Goal: Transaction & Acquisition: Book appointment/travel/reservation

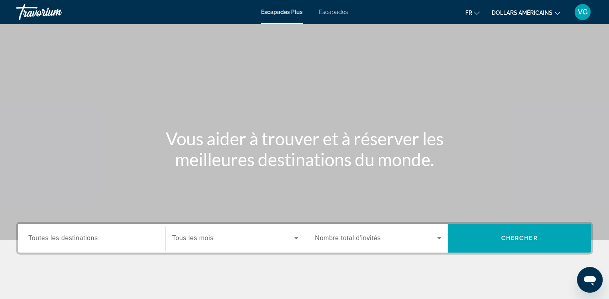
click at [87, 237] on span "Toutes les destinations" at bounding box center [62, 238] width 69 height 7
click at [87, 237] on input "Destination Toutes les destinations" at bounding box center [91, 239] width 127 height 10
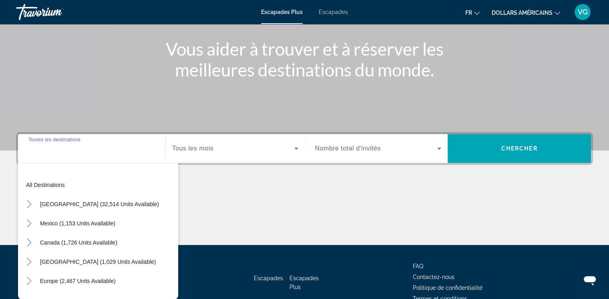
scroll to position [133, 0]
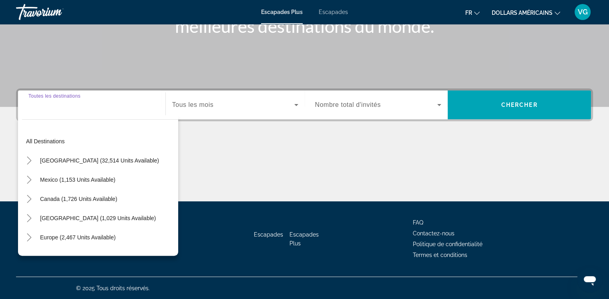
click at [123, 107] on input "Destination Toutes les destinations" at bounding box center [91, 106] width 127 height 10
click at [63, 238] on span "Europe (2,467 units available)" at bounding box center [78, 237] width 76 height 6
type input "**********"
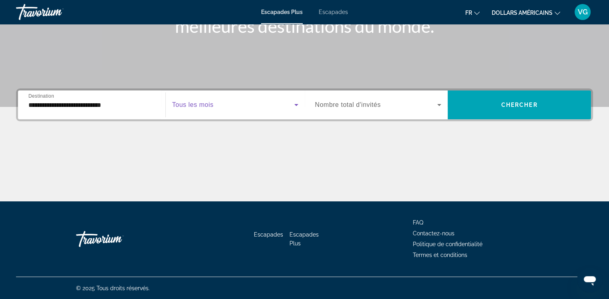
click at [258, 107] on span "Widget de recherche" at bounding box center [233, 105] width 122 height 10
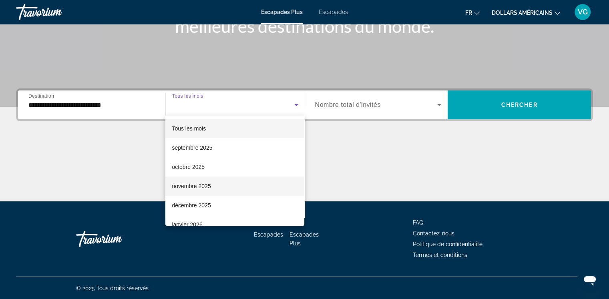
click at [195, 188] on font "novembre 2025" at bounding box center [191, 186] width 39 height 6
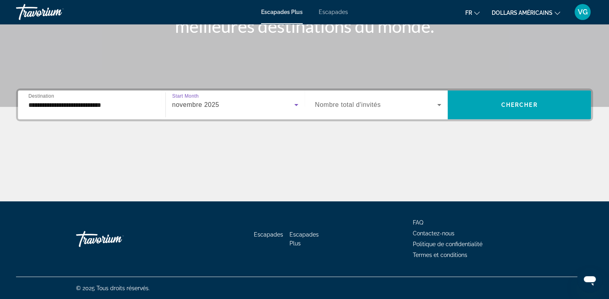
click at [402, 105] on span "Widget de recherche" at bounding box center [376, 105] width 123 height 10
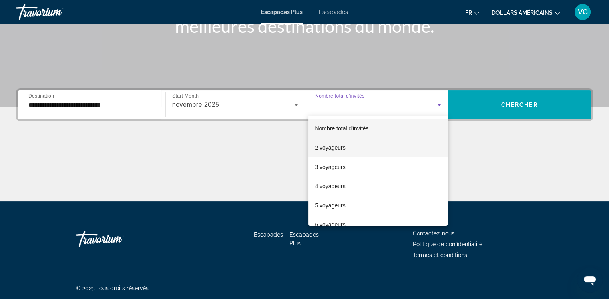
click at [341, 144] on span "2 voyageurs" at bounding box center [330, 148] width 30 height 10
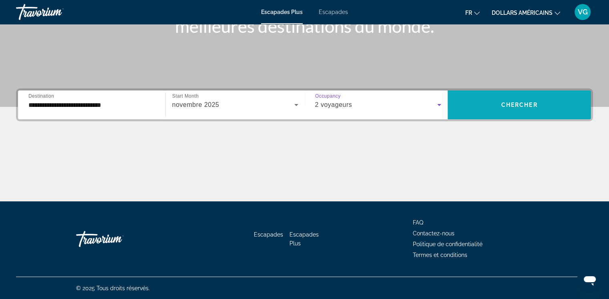
click at [531, 106] on span "Chercher" at bounding box center [520, 105] width 36 height 6
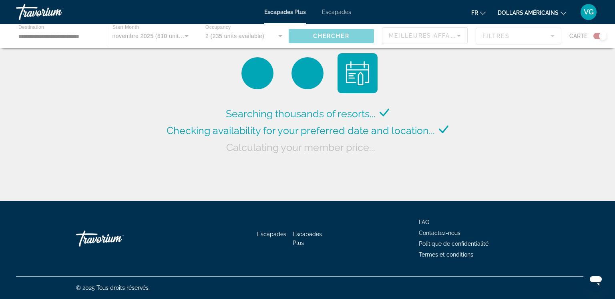
click at [463, 40] on div "Contenu principal" at bounding box center [307, 36] width 615 height 24
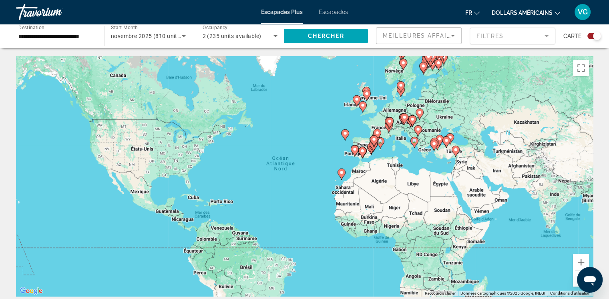
click at [460, 38] on div "Meilleures affaires" at bounding box center [419, 36] width 85 height 16
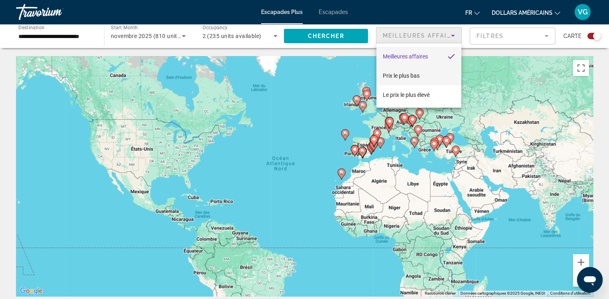
click at [416, 76] on font "Prix ​​le plus bas" at bounding box center [401, 76] width 37 height 6
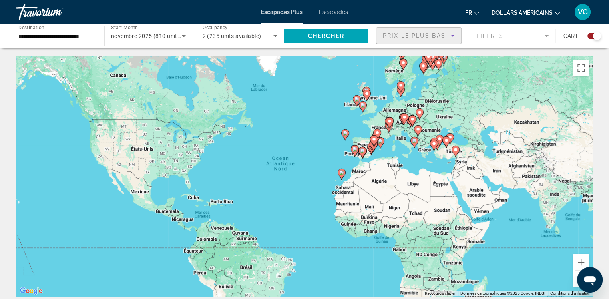
click at [529, 39] on mat-form-field "Filtres" at bounding box center [513, 36] width 86 height 17
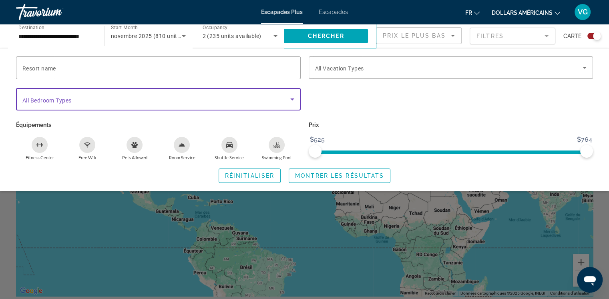
click at [293, 97] on icon "Search widget" at bounding box center [293, 100] width 10 height 10
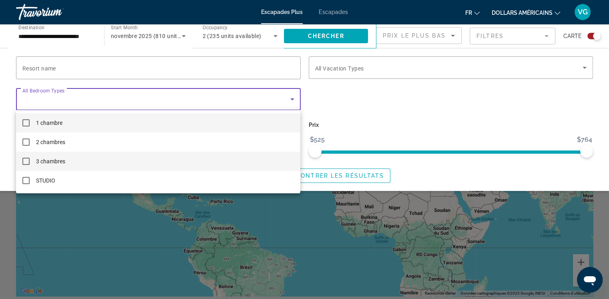
scroll to position [147, 0]
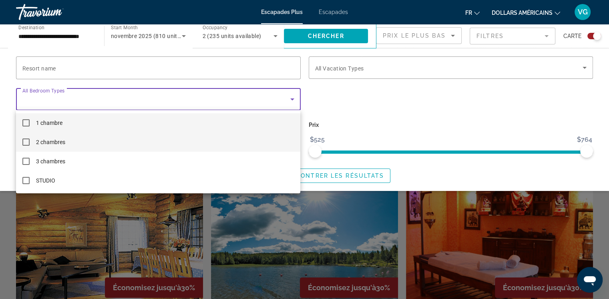
click at [27, 141] on mat-pseudo-checkbox at bounding box center [25, 142] width 7 height 7
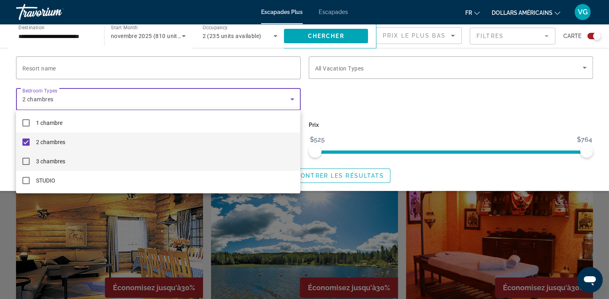
click at [24, 160] on mat-pseudo-checkbox at bounding box center [25, 161] width 7 height 7
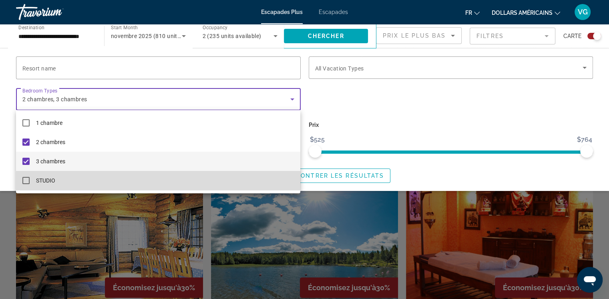
click at [26, 179] on mat-pseudo-checkbox at bounding box center [25, 180] width 7 height 7
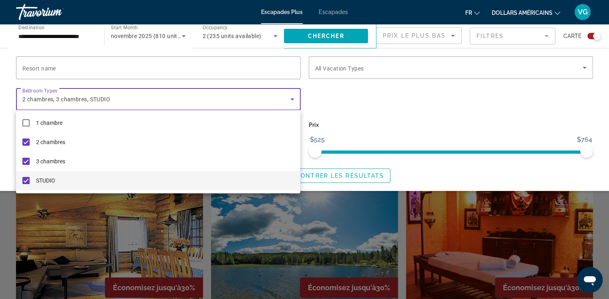
click at [376, 68] on div at bounding box center [304, 149] width 609 height 299
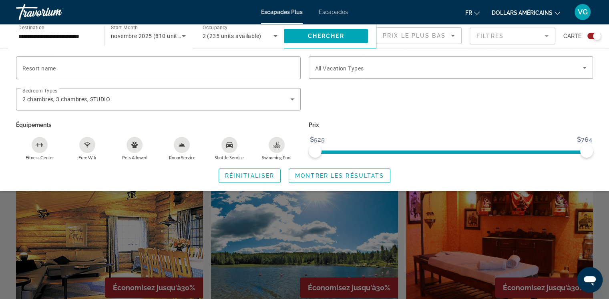
click at [375, 68] on span "Search widget" at bounding box center [449, 68] width 268 height 10
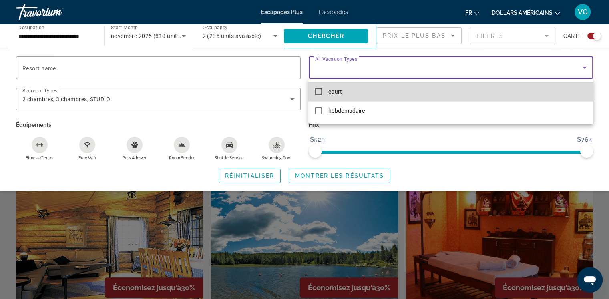
click at [320, 92] on mat-pseudo-checkbox at bounding box center [318, 91] width 7 height 7
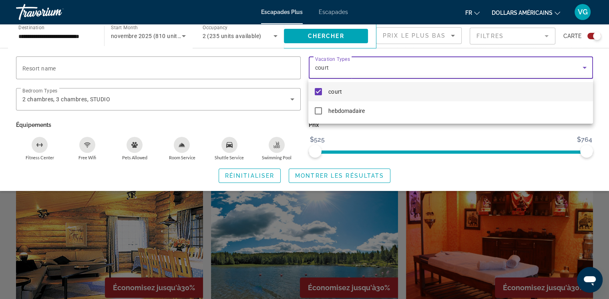
click at [362, 135] on div at bounding box center [304, 149] width 609 height 299
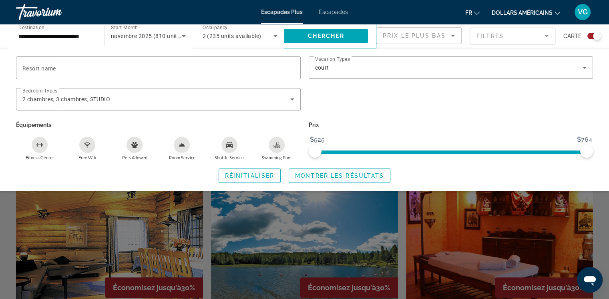
click at [91, 146] on div "Free Wifi" at bounding box center [87, 145] width 16 height 16
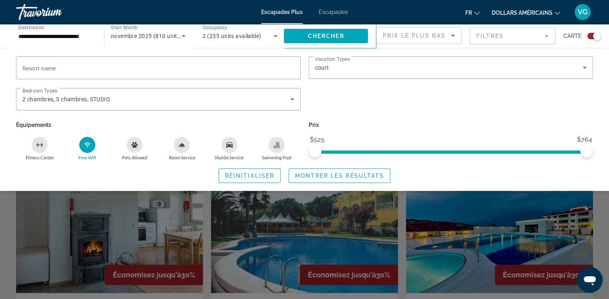
scroll to position [294, 0]
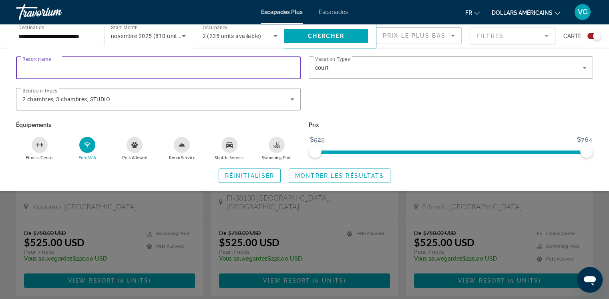
click at [138, 67] on input "Resort name" at bounding box center [158, 68] width 272 height 10
type input "**********"
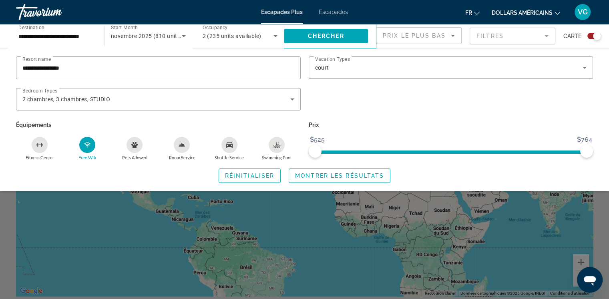
click at [529, 31] on mat-form-field "Filtres" at bounding box center [513, 36] width 86 height 17
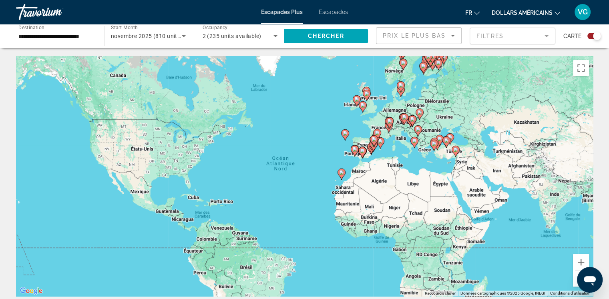
click at [383, 135] on div "Pour activer le glissement avec le clavier, appuyez sur Alt+Entrée. Une fois ce…" at bounding box center [304, 176] width 577 height 240
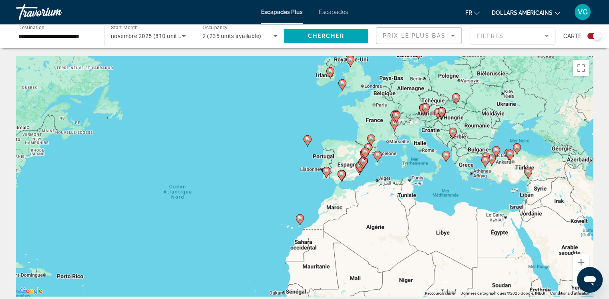
click at [383, 135] on div "Pour activer le glissement avec le clavier, appuyez sur Alt+Entrée. Une fois ce…" at bounding box center [304, 176] width 577 height 240
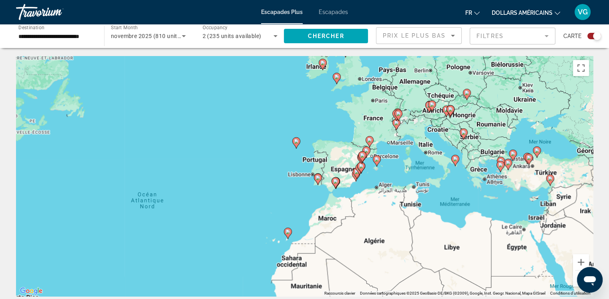
click at [383, 135] on div "Pour activer le glissement avec le clavier, appuyez sur Alt+Entrée. Une fois ce…" at bounding box center [304, 176] width 577 height 240
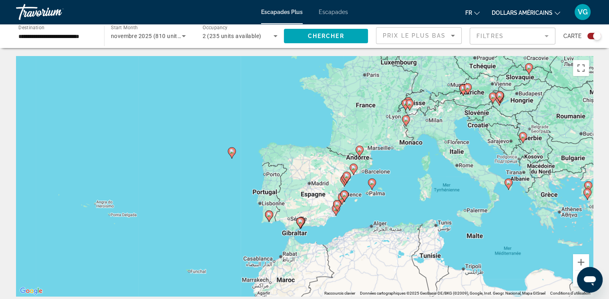
click at [383, 135] on div "Pour activer le glissement avec le clavier, appuyez sur Alt+Entrée. Une fois ce…" at bounding box center [304, 176] width 577 height 240
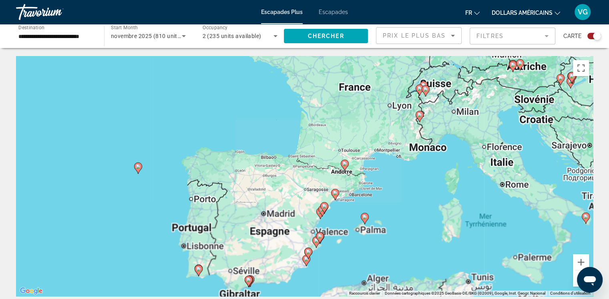
click at [383, 135] on div "Pour activer le glissement avec le clavier, appuyez sur Alt+Entrée. Une fois ce…" at bounding box center [304, 176] width 577 height 240
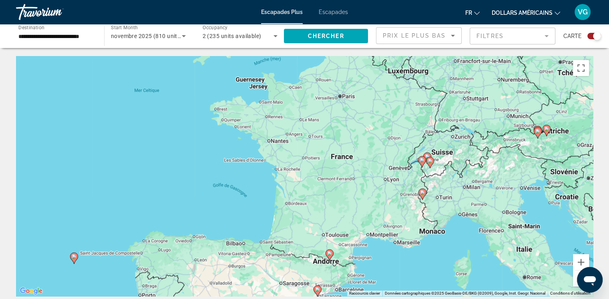
drag, startPoint x: 377, startPoint y: 109, endPoint x: 372, endPoint y: 192, distance: 83.1
click at [372, 192] on div "Pour activer le glissement avec le clavier, appuyez sur Alt+Entrée. Une fois ce…" at bounding box center [304, 176] width 577 height 240
click at [329, 12] on font "Escapades" at bounding box center [333, 12] width 29 height 6
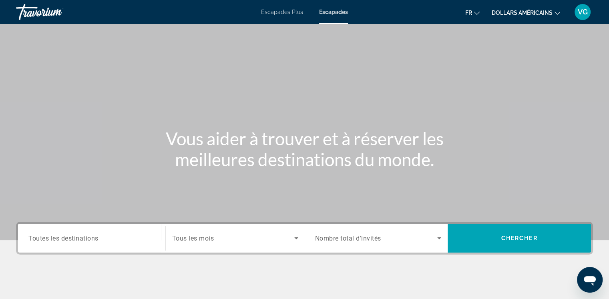
click at [117, 240] on input "Destination Toutes les destinations" at bounding box center [91, 239] width 127 height 10
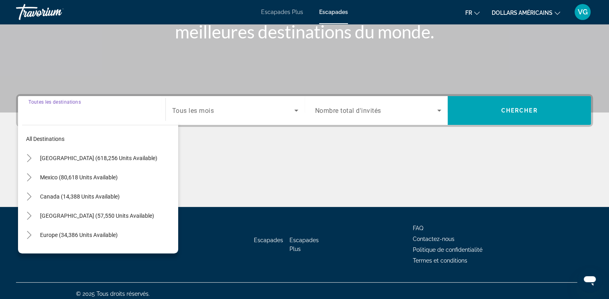
scroll to position [133, 0]
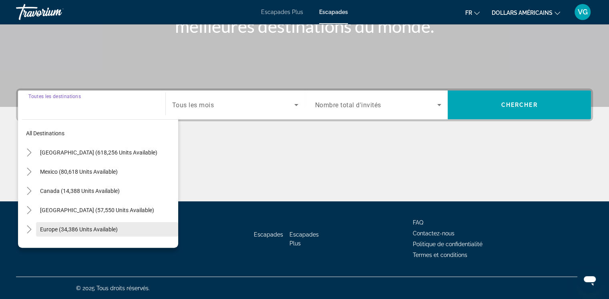
click at [97, 233] on span "Search widget" at bounding box center [107, 229] width 142 height 19
type input "**********"
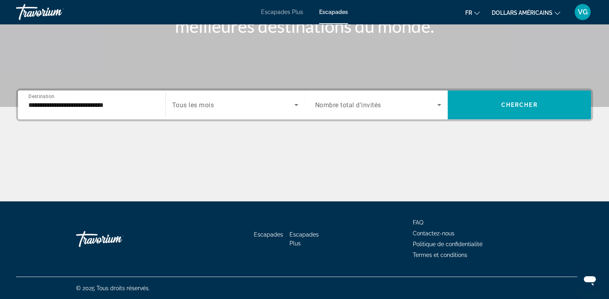
click at [213, 107] on span "Tous les mois" at bounding box center [193, 105] width 42 height 8
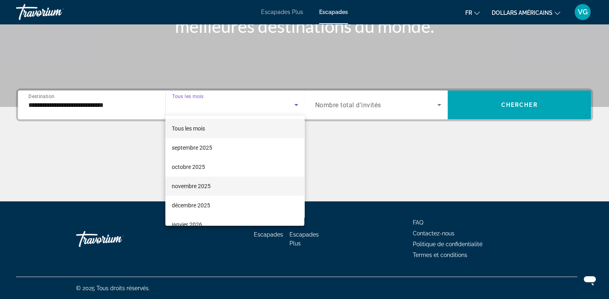
click at [221, 192] on mat-option "novembre 2025" at bounding box center [234, 186] width 139 height 19
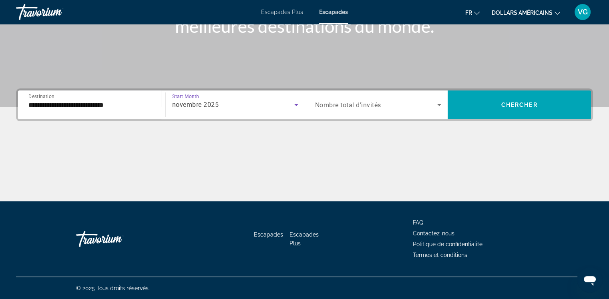
click at [368, 107] on span "Nombre total d'invités" at bounding box center [348, 105] width 66 height 8
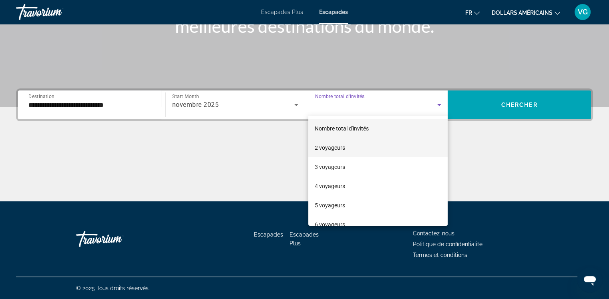
click at [355, 144] on mat-option "2 voyageurs" at bounding box center [378, 147] width 139 height 19
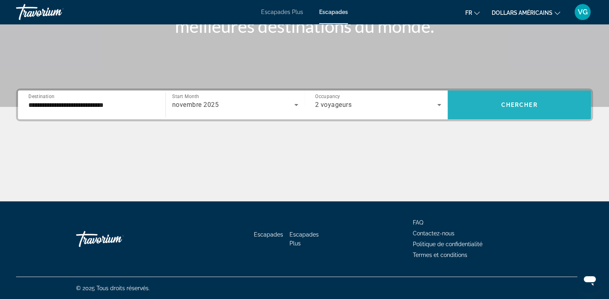
click at [508, 107] on span "Chercher" at bounding box center [520, 105] width 36 height 6
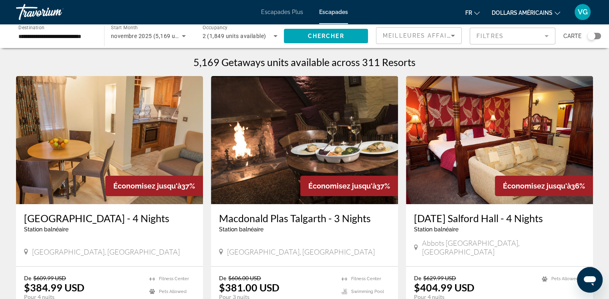
click at [487, 36] on mat-form-field "Filtres" at bounding box center [513, 36] width 86 height 17
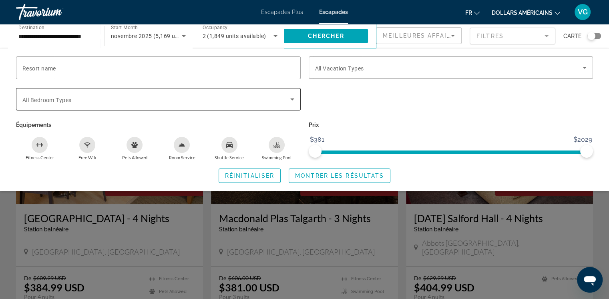
click at [258, 97] on span "Search widget" at bounding box center [156, 100] width 268 height 10
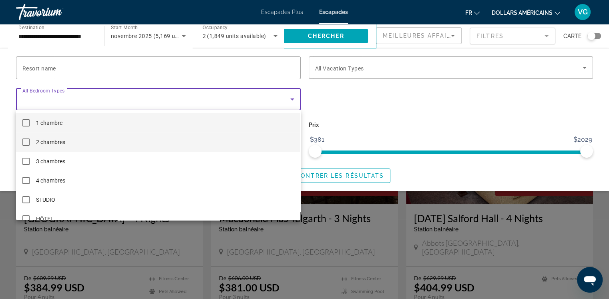
click at [45, 146] on span "2 chambres" at bounding box center [50, 142] width 29 height 10
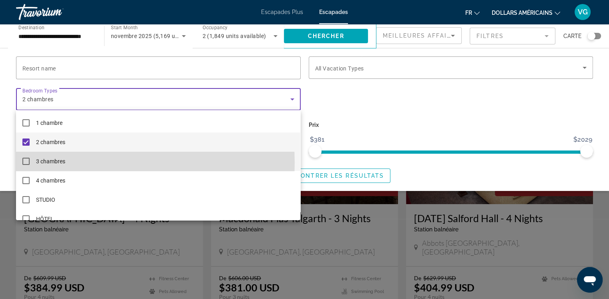
click at [46, 163] on font "3 chambres" at bounding box center [50, 161] width 29 height 6
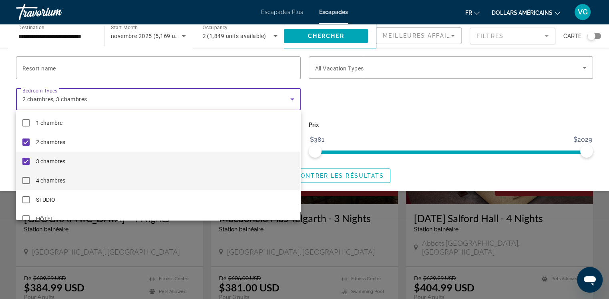
click at [49, 180] on font "4 chambres" at bounding box center [50, 181] width 29 height 6
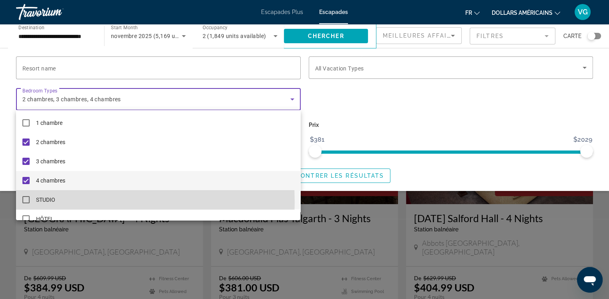
click at [52, 202] on font "STUDIO" at bounding box center [45, 200] width 19 height 6
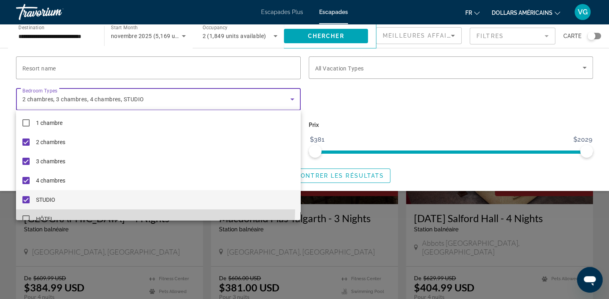
click at [49, 211] on mat-option "HÔTEL" at bounding box center [158, 219] width 284 height 19
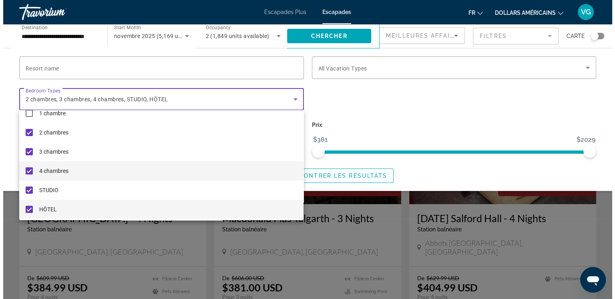
scroll to position [11, 0]
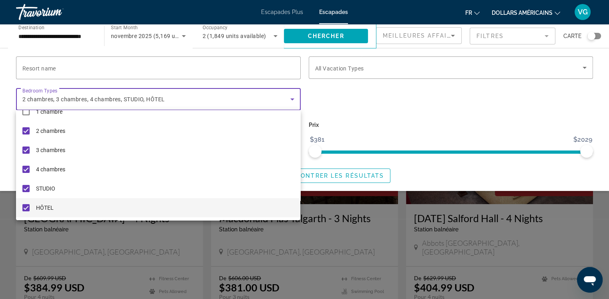
click at [359, 68] on div at bounding box center [304, 149] width 609 height 299
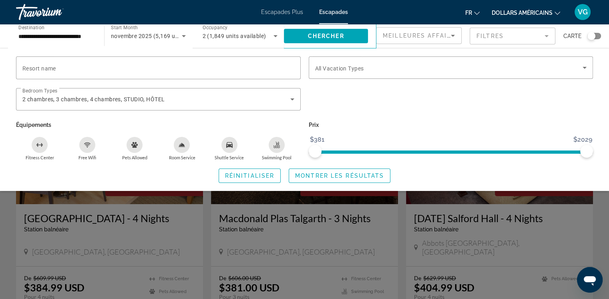
click at [359, 68] on span "All Vacation Types" at bounding box center [339, 68] width 49 height 6
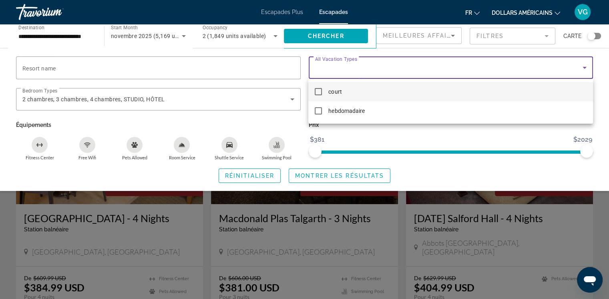
click at [341, 93] on font "court" at bounding box center [335, 92] width 13 height 6
click at [212, 61] on div at bounding box center [304, 149] width 609 height 299
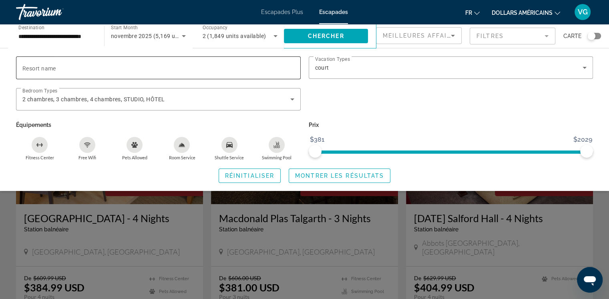
click at [212, 63] on div "Search widget" at bounding box center [158, 67] width 272 height 23
click at [85, 145] on icon "Free Wifi" at bounding box center [87, 145] width 6 height 6
click at [375, 171] on span "Search widget" at bounding box center [339, 175] width 101 height 19
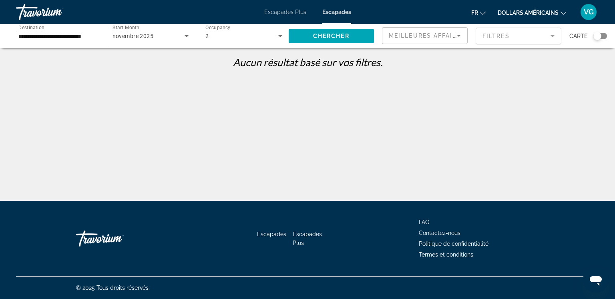
click at [133, 33] on span "novembre 2025" at bounding box center [133, 36] width 41 height 6
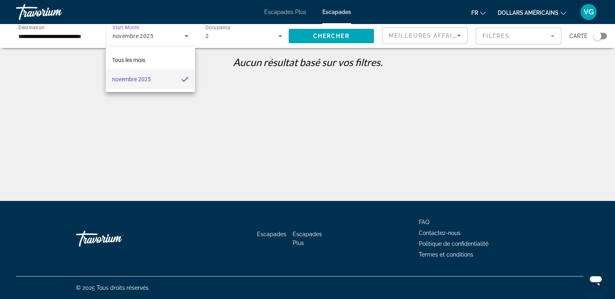
click at [226, 93] on div at bounding box center [307, 149] width 615 height 299
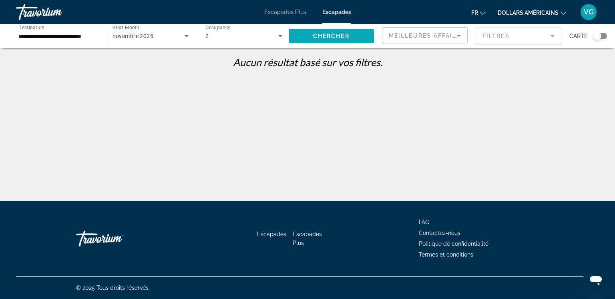
click at [345, 36] on span "Chercher" at bounding box center [331, 36] width 36 height 6
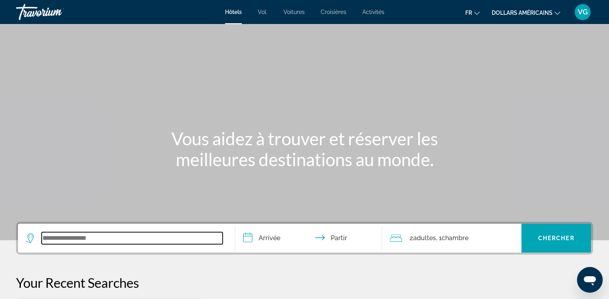
click at [109, 235] on input "Widget de recherche" at bounding box center [132, 238] width 181 height 12
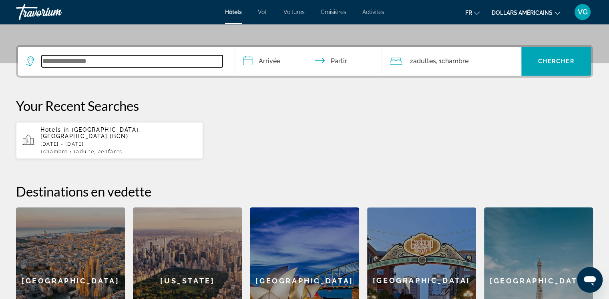
scroll to position [196, 0]
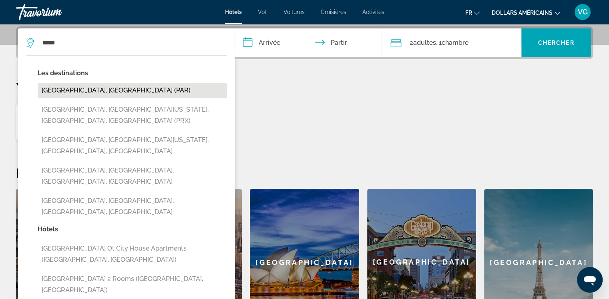
click at [81, 87] on button "[GEOGRAPHIC_DATA], [GEOGRAPHIC_DATA] (PAR)" at bounding box center [133, 90] width 190 height 15
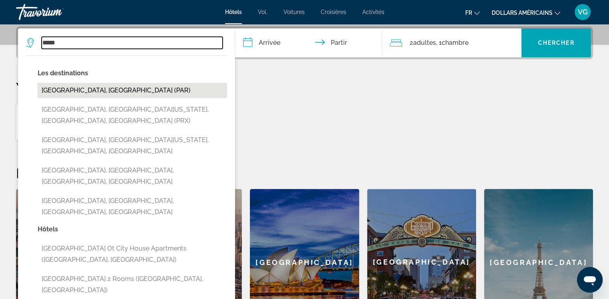
type input "**********"
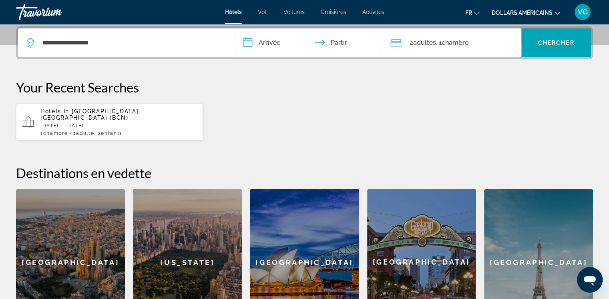
click at [266, 42] on input "**********" at bounding box center [310, 43] width 151 height 31
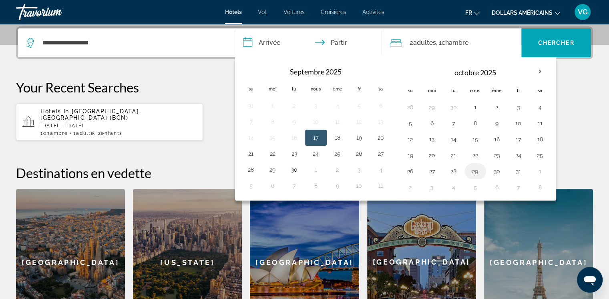
click at [473, 169] on button "29" at bounding box center [475, 171] width 13 height 11
click at [343, 40] on input "**********" at bounding box center [310, 43] width 151 height 31
click at [526, 174] on table "octobre 2025 Su Moi Tu Nous Ème Fr Sa 28 29 30 1 2 3 4 5 6 7 8 9 10 11 12 13 14…" at bounding box center [475, 129] width 151 height 133
click at [266, 40] on input "**********" at bounding box center [310, 43] width 151 height 31
click at [271, 45] on input "**********" at bounding box center [310, 43] width 151 height 31
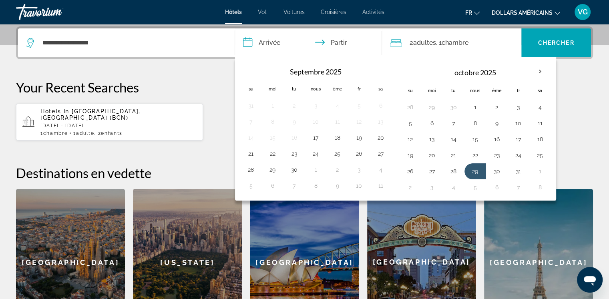
click at [271, 45] on input "**********" at bounding box center [310, 43] width 151 height 31
click at [450, 171] on button "28" at bounding box center [454, 171] width 13 height 11
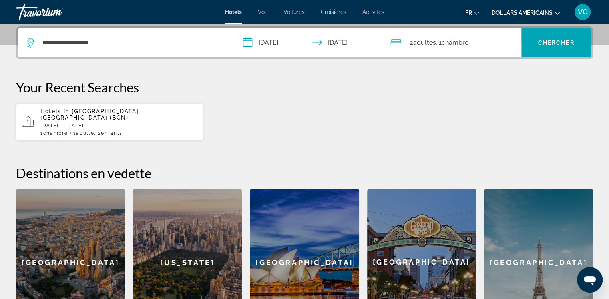
click at [341, 48] on input "**********" at bounding box center [310, 43] width 151 height 31
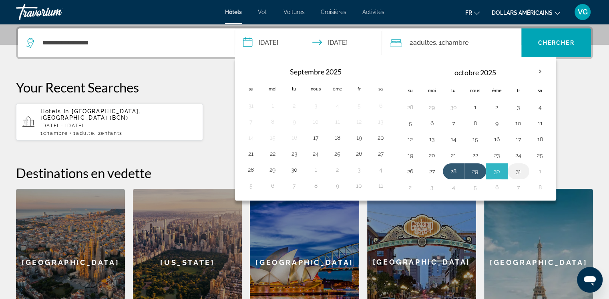
click at [508, 171] on td "31" at bounding box center [519, 171] width 22 height 16
click at [500, 171] on button "30" at bounding box center [497, 171] width 13 height 11
drag, startPoint x: 446, startPoint y: 167, endPoint x: 480, endPoint y: 171, distance: 34.7
click at [480, 171] on tr "26 27 28 29 30 31 1" at bounding box center [475, 171] width 151 height 16
click at [455, 169] on button "28" at bounding box center [454, 171] width 13 height 11
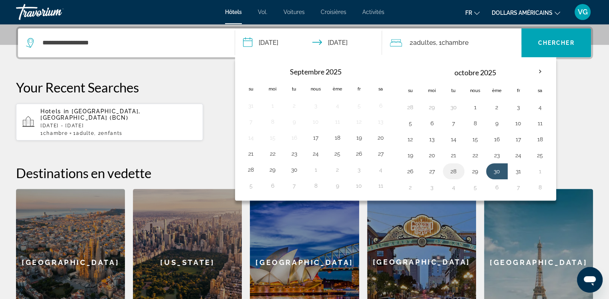
type input "**********"
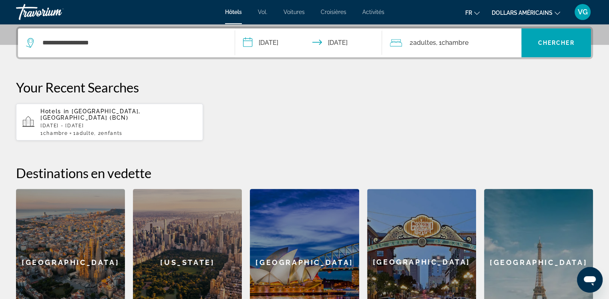
click at [333, 39] on input "**********" at bounding box center [310, 43] width 151 height 31
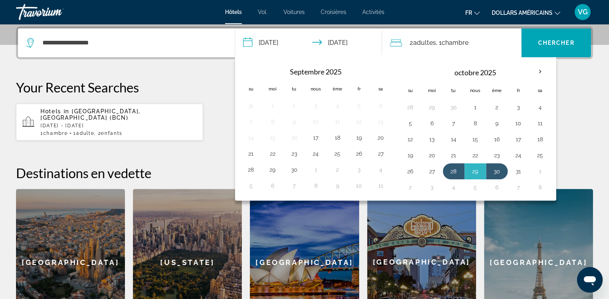
click at [430, 52] on div "2 adultes Adulte , 1 Chambre pièces" at bounding box center [455, 42] width 131 height 29
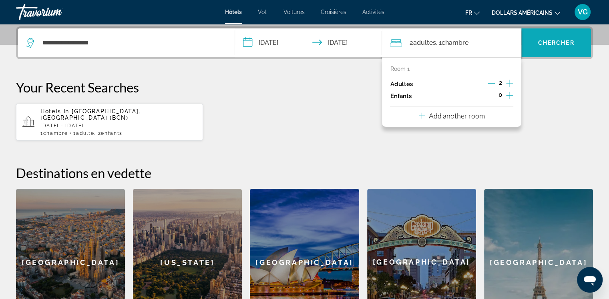
click at [550, 40] on font "Chercher" at bounding box center [557, 43] width 36 height 6
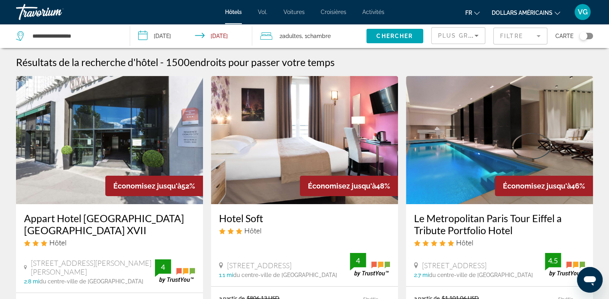
click at [535, 36] on mat-form-field "Filtre" at bounding box center [521, 36] width 54 height 17
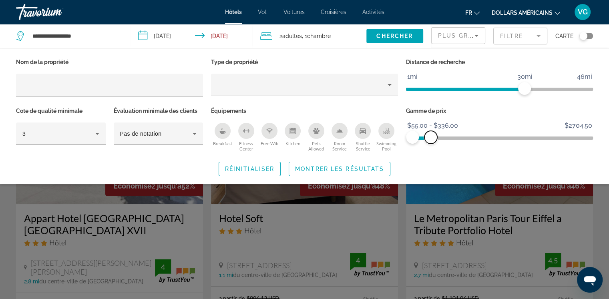
drag, startPoint x: 585, startPoint y: 137, endPoint x: 431, endPoint y: 165, distance: 156.4
click at [431, 165] on div "Nom de la propriété Type de propriété Distance de recherche 1mi 46mi 30mi Cote …" at bounding box center [304, 116] width 609 height 120
click at [371, 168] on span "Montrer les résultats" at bounding box center [339, 169] width 89 height 6
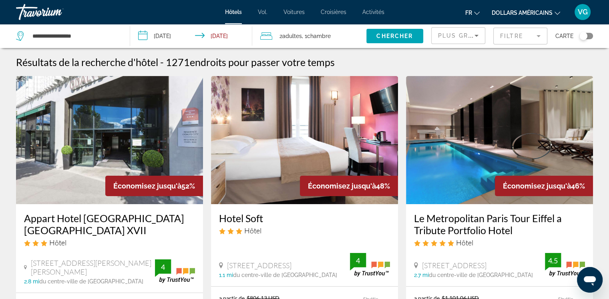
click at [537, 36] on mat-form-field "Filtre" at bounding box center [521, 36] width 54 height 17
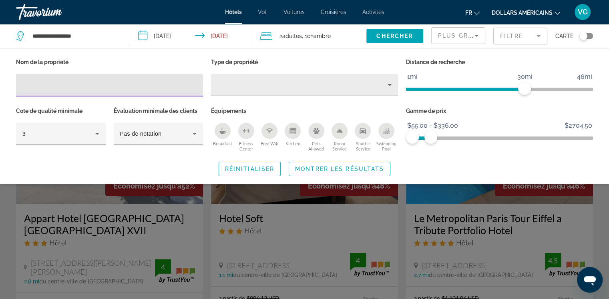
click at [374, 81] on div "Property type" at bounding box center [303, 85] width 170 height 10
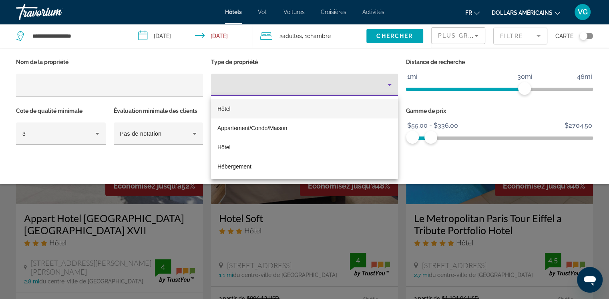
click at [359, 63] on div at bounding box center [304, 149] width 609 height 299
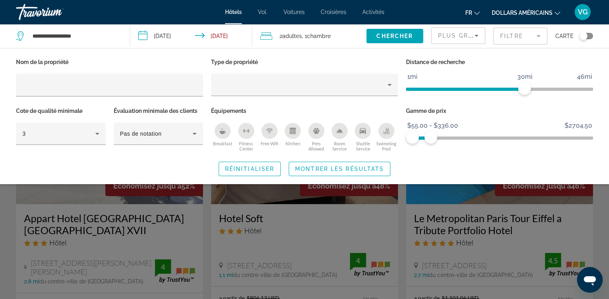
click at [583, 36] on div "Toggle map" at bounding box center [584, 36] width 8 height 8
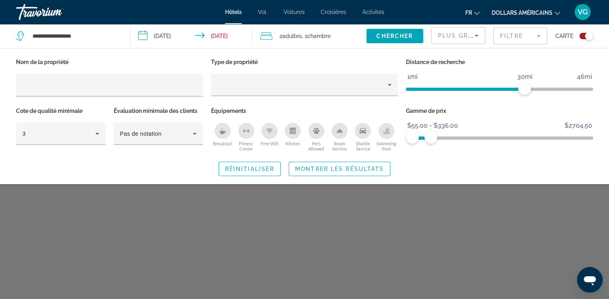
scroll to position [48, 0]
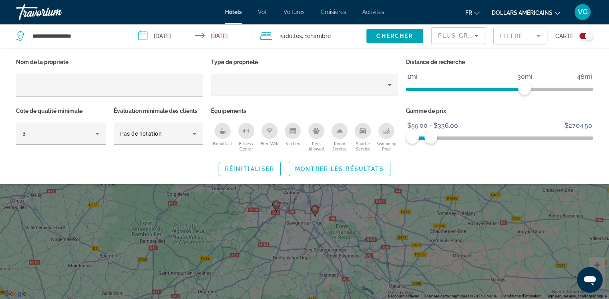
click at [330, 169] on span "Montrer les résultats" at bounding box center [339, 169] width 89 height 6
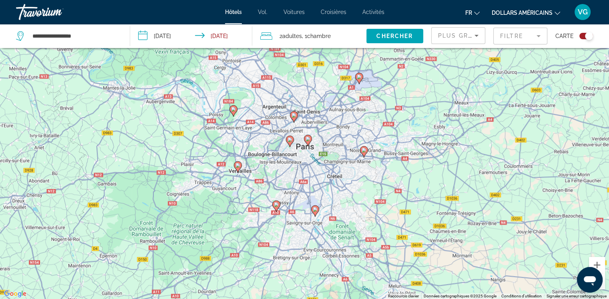
click at [292, 148] on div "Pour activer le glissement avec le clavier, appuyez sur Alt+Entrée. Une fois ce…" at bounding box center [304, 149] width 609 height 299
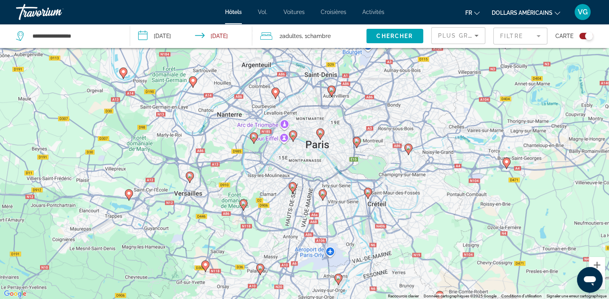
click at [292, 148] on div "Pour activer le glissement avec le clavier, appuyez sur Alt+Entrée. Une fois ce…" at bounding box center [304, 149] width 609 height 299
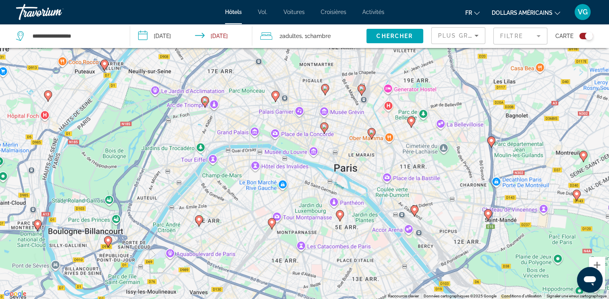
drag, startPoint x: 326, startPoint y: 153, endPoint x: 321, endPoint y: 183, distance: 30.6
click at [321, 183] on div "Pour activer le glissement avec le clavier, appuyez sur Alt+Entrée. Une fois ce…" at bounding box center [304, 149] width 609 height 299
click at [204, 105] on icon "Contenu principal" at bounding box center [204, 102] width 7 height 10
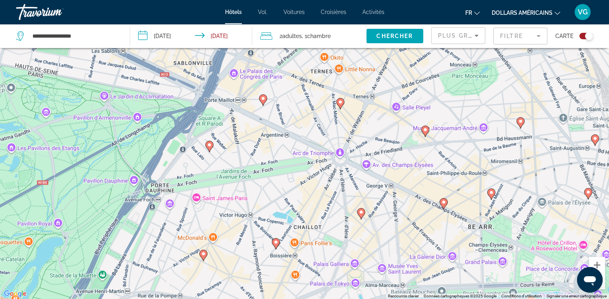
click at [210, 147] on image "Contenu principal" at bounding box center [209, 145] width 5 height 5
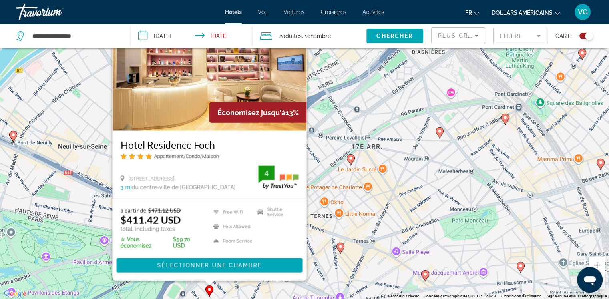
click at [349, 159] on image "Contenu principal" at bounding box center [351, 158] width 5 height 5
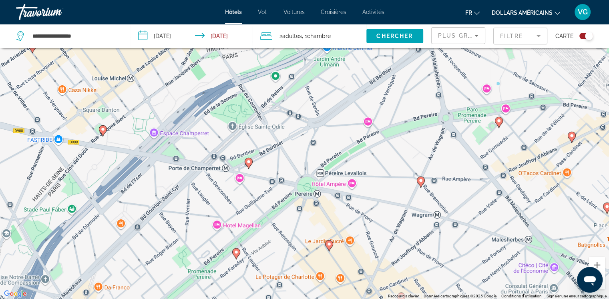
drag, startPoint x: 312, startPoint y: 139, endPoint x: 290, endPoint y: 225, distance: 88.4
click at [290, 225] on div "Pour naviguer, appuyez sur les touches fléchées. Pour activer le glissement ave…" at bounding box center [304, 149] width 609 height 299
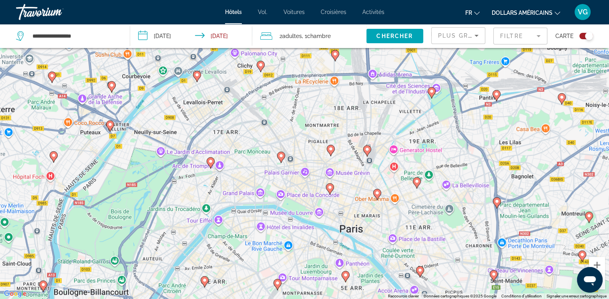
drag, startPoint x: 349, startPoint y: 261, endPoint x: 282, endPoint y: 175, distance: 108.8
click at [282, 175] on div "Pour naviguer, appuyez sur les touches fléchées. Pour activer le glissement ave…" at bounding box center [304, 149] width 609 height 299
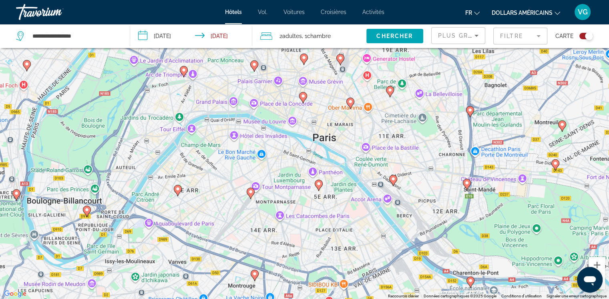
drag, startPoint x: 317, startPoint y: 238, endPoint x: 291, endPoint y: 146, distance: 94.8
click at [291, 146] on div "Pour naviguer, appuyez sur les touches fléchées. Pour activer le glissement ave…" at bounding box center [304, 149] width 609 height 299
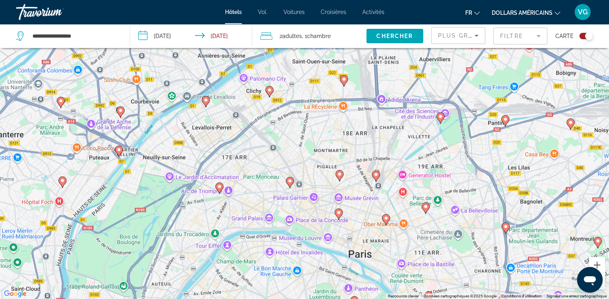
drag, startPoint x: 187, startPoint y: 114, endPoint x: 224, endPoint y: 209, distance: 102.0
click at [224, 209] on div "Pour naviguer, appuyez sur les touches fléchées. Pour activer le glissement ave…" at bounding box center [304, 149] width 609 height 299
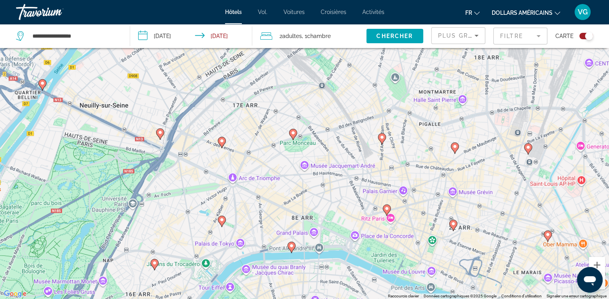
click at [223, 139] on image "Contenu principal" at bounding box center [222, 141] width 5 height 5
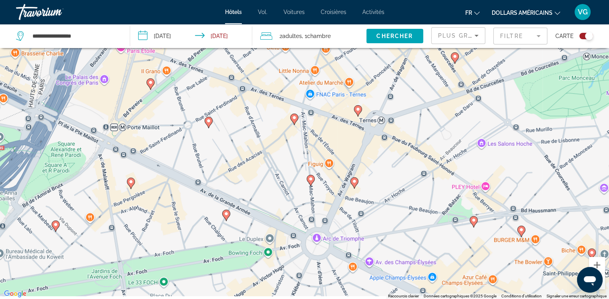
drag, startPoint x: 322, startPoint y: 198, endPoint x: 281, endPoint y: 132, distance: 77.4
click at [281, 132] on div "Pour naviguer, appuyez sur les touches fléchées. Pour activer le glissement ave…" at bounding box center [304, 149] width 609 height 299
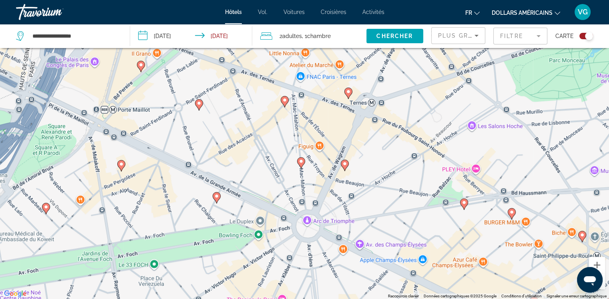
click at [218, 194] on image "Contenu principal" at bounding box center [216, 196] width 5 height 5
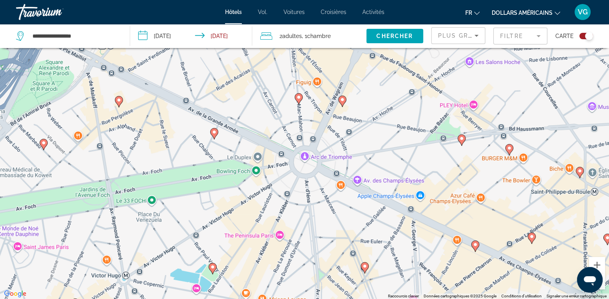
drag, startPoint x: 423, startPoint y: 189, endPoint x: 313, endPoint y: 177, distance: 110.4
click at [313, 177] on div "Pour naviguer, appuyez sur les touches fléchées. Pour activer le glissement ave…" at bounding box center [304, 149] width 609 height 299
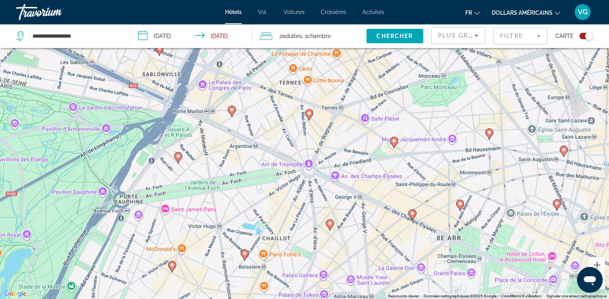
click at [478, 33] on icon "Sort by" at bounding box center [477, 36] width 10 height 10
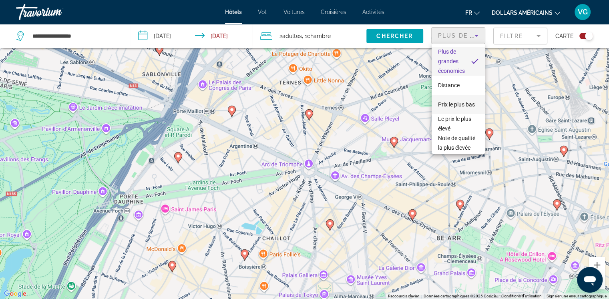
click at [446, 101] on font "Prix ​​le plus bas" at bounding box center [456, 104] width 37 height 6
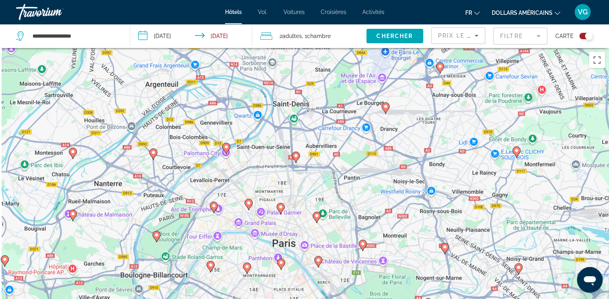
drag, startPoint x: 256, startPoint y: 239, endPoint x: 293, endPoint y: 208, distance: 48.0
click at [293, 208] on div "Pour naviguer, appuyez sur les touches fléchées. Pour activer le glissement ave…" at bounding box center [304, 197] width 609 height 299
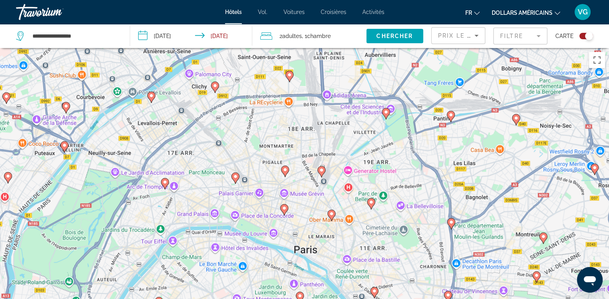
drag, startPoint x: 204, startPoint y: 247, endPoint x: 262, endPoint y: 201, distance: 74.2
click at [262, 201] on div "Pour naviguer, appuyez sur les touches fléchées. Pour activer le glissement ave…" at bounding box center [304, 197] width 609 height 299
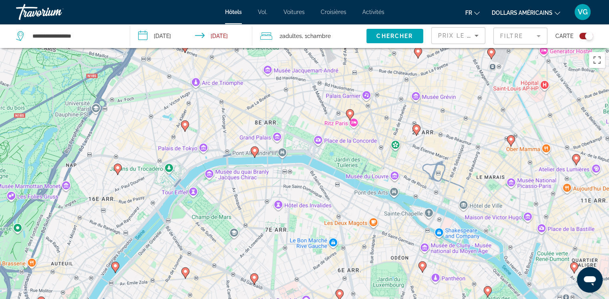
drag, startPoint x: 202, startPoint y: 95, endPoint x: 309, endPoint y: 137, distance: 115.3
click at [309, 137] on div "Pour naviguer, appuyez sur les touches fléchées. Pour activer le glissement ave…" at bounding box center [304, 197] width 609 height 299
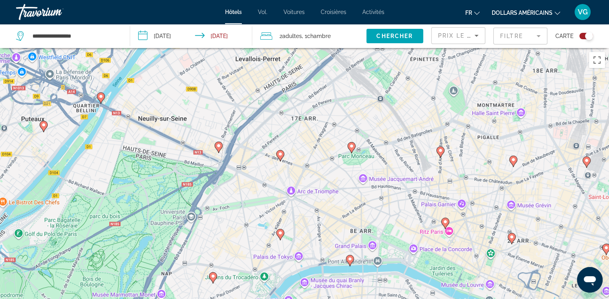
drag, startPoint x: 282, startPoint y: 124, endPoint x: 379, endPoint y: 234, distance: 146.8
click at [379, 234] on div "Pour naviguer, appuyez sur les touches fléchées. Pour activer le glissement ave…" at bounding box center [304, 197] width 609 height 299
click at [352, 147] on image "Contenu principal" at bounding box center [351, 146] width 5 height 5
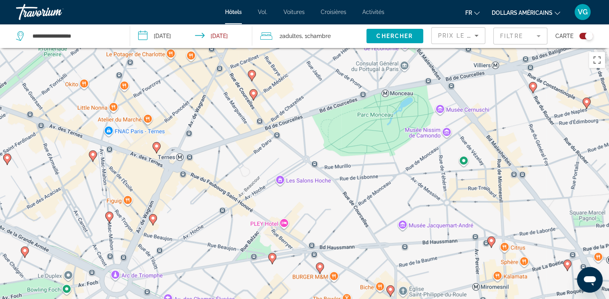
drag, startPoint x: 234, startPoint y: 236, endPoint x: 288, endPoint y: 147, distance: 104.1
click at [288, 147] on div "Pour naviguer, appuyez sur les touches fléchées. Pour activer le glissement ave…" at bounding box center [304, 197] width 609 height 299
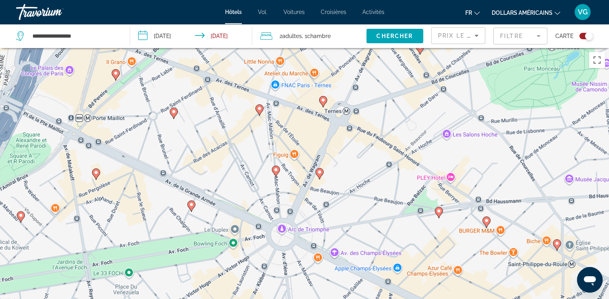
drag, startPoint x: 369, startPoint y: 194, endPoint x: 535, endPoint y: 145, distance: 173.8
click at [535, 145] on div "Pour naviguer, appuyez sur les touches fléchées. Pour activer le glissement ave…" at bounding box center [304, 197] width 609 height 299
click at [439, 210] on image "Contenu principal" at bounding box center [439, 211] width 5 height 5
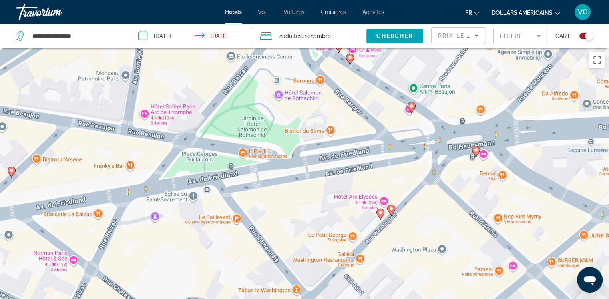
click at [369, 203] on div "Pour naviguer, appuyez sur les touches fléchées. Pour activer le glissement ave…" at bounding box center [304, 197] width 609 height 299
